Goal: Task Accomplishment & Management: Use online tool/utility

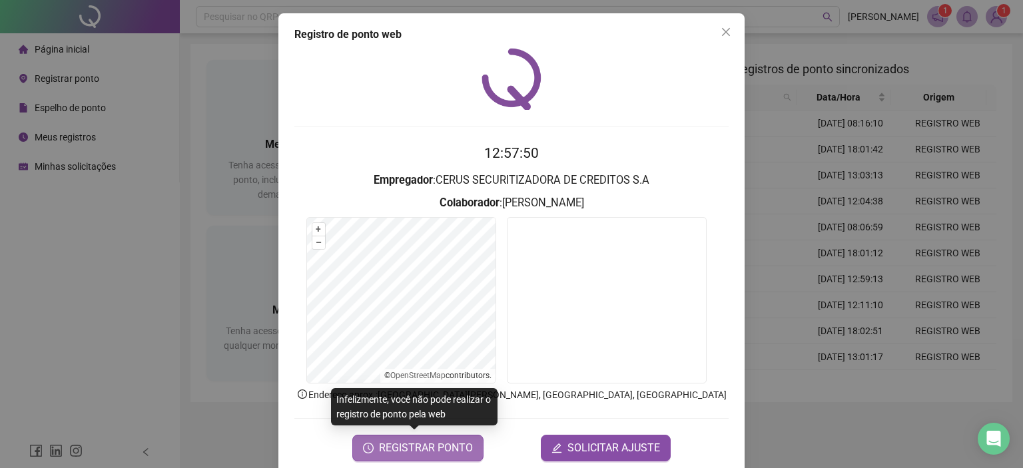
click at [426, 446] on span "REGISTRAR PONTO" at bounding box center [426, 448] width 94 height 16
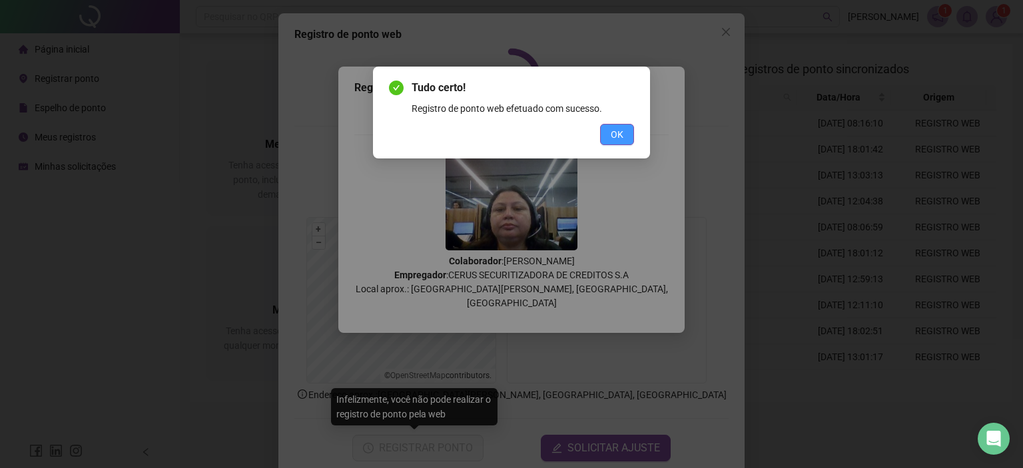
click at [620, 130] on span "OK" at bounding box center [616, 134] width 13 height 15
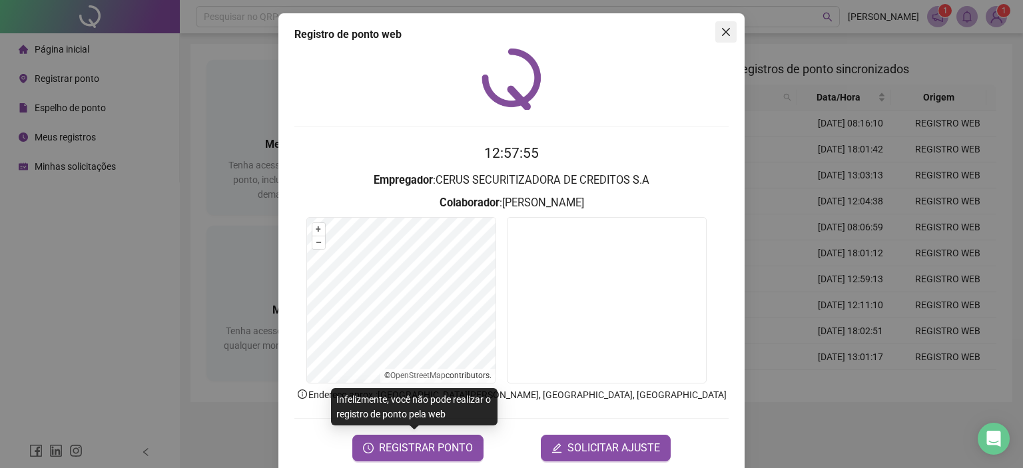
click at [719, 25] on button "Close" at bounding box center [725, 31] width 21 height 21
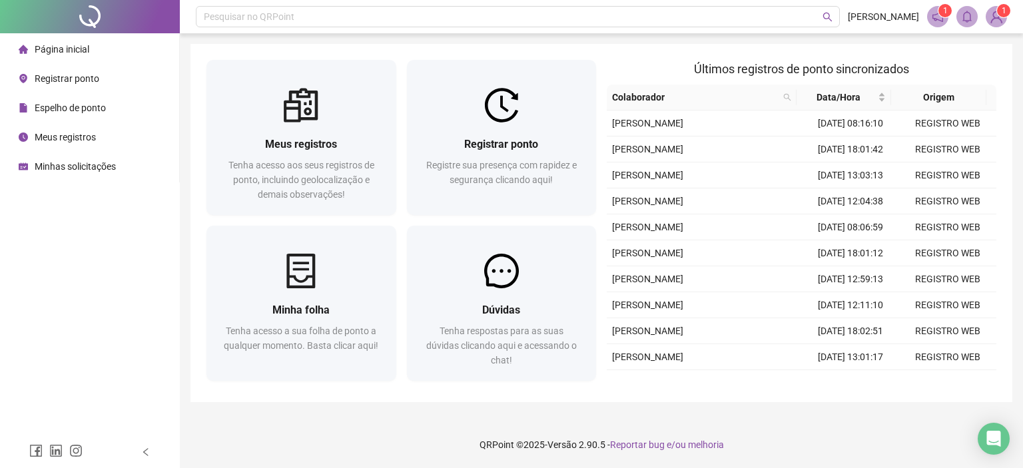
click at [75, 134] on span "Meus registros" at bounding box center [65, 137] width 61 height 11
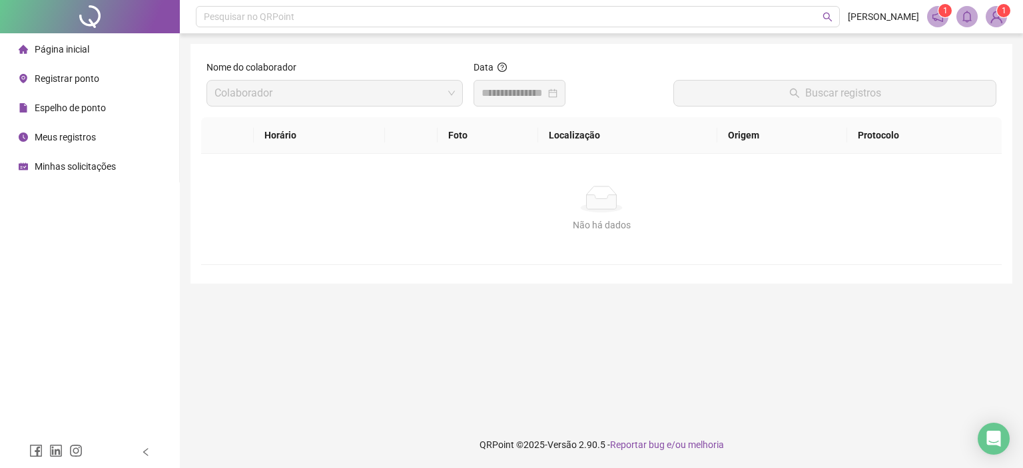
click at [88, 42] on li "Página inicial" at bounding box center [90, 49] width 174 height 27
